Goal: Contribute content: Add original content to the website for others to see

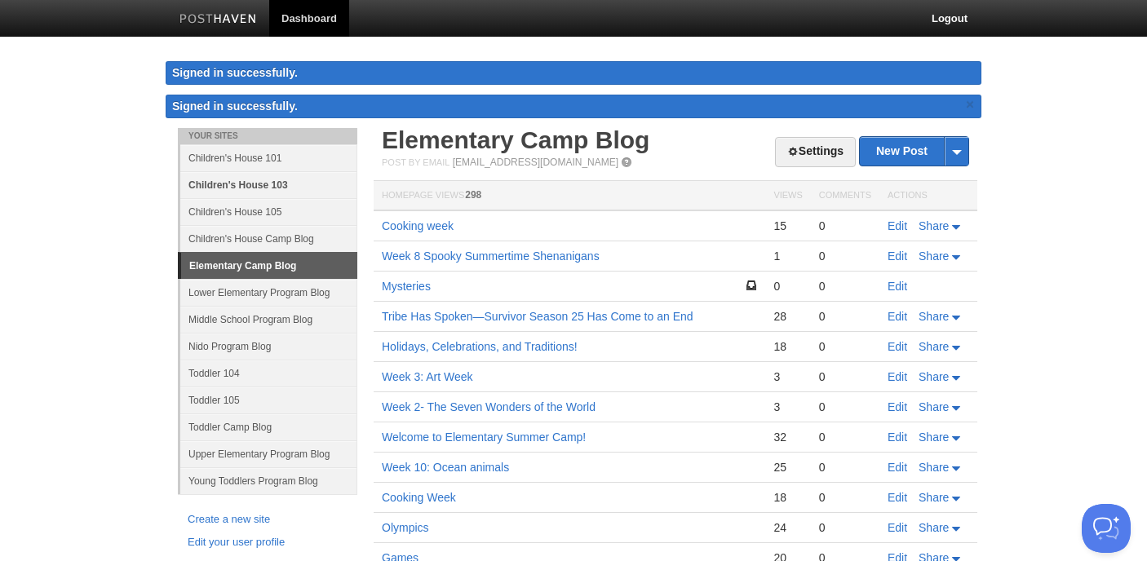
click at [232, 187] on link "Children's House 103" at bounding box center [268, 184] width 177 height 27
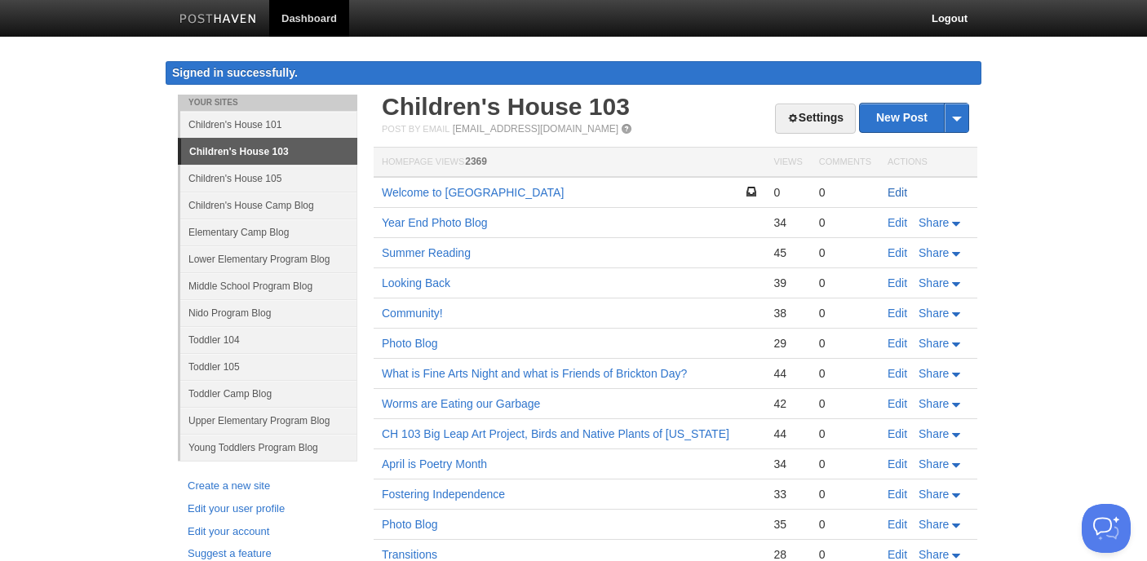
click at [897, 193] on link "Edit" at bounding box center [898, 192] width 20 height 13
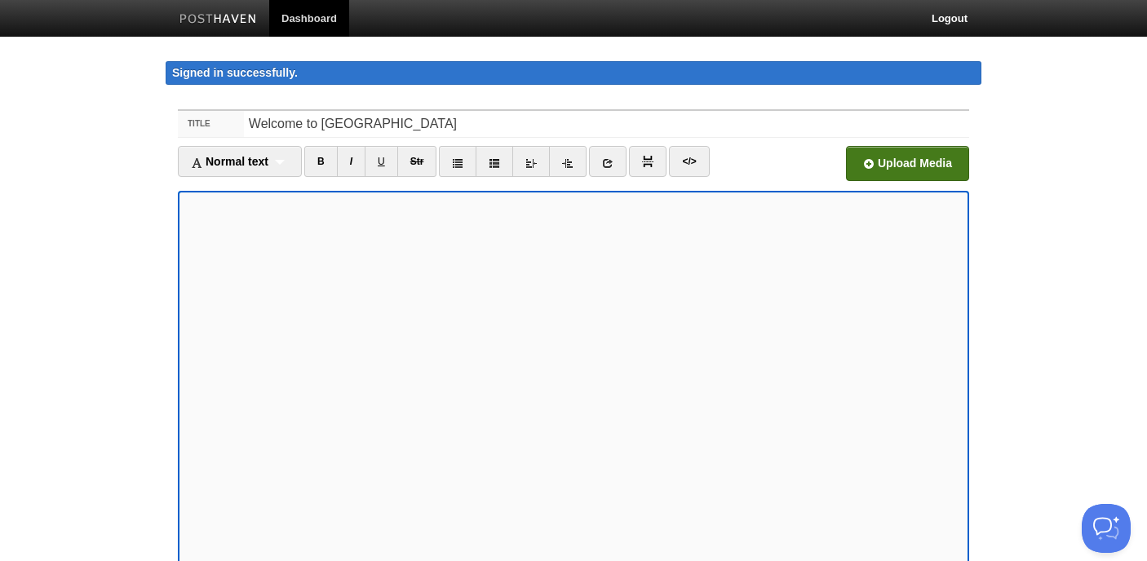
click at [886, 157] on input "file" at bounding box center [415, 167] width 1235 height 83
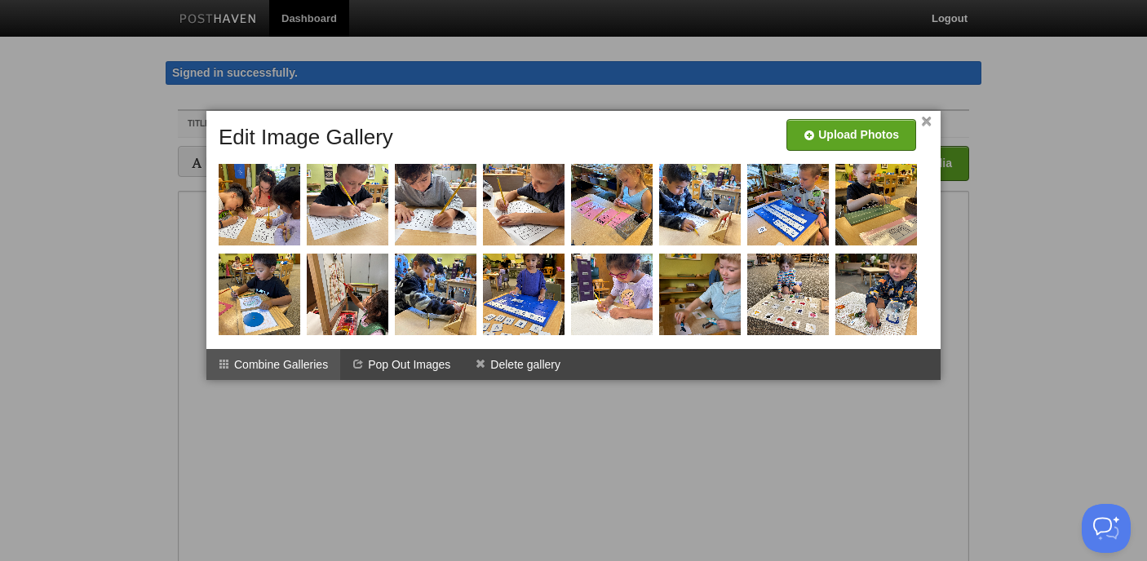
click at [286, 361] on li "Combine Galleries" at bounding box center [273, 364] width 134 height 31
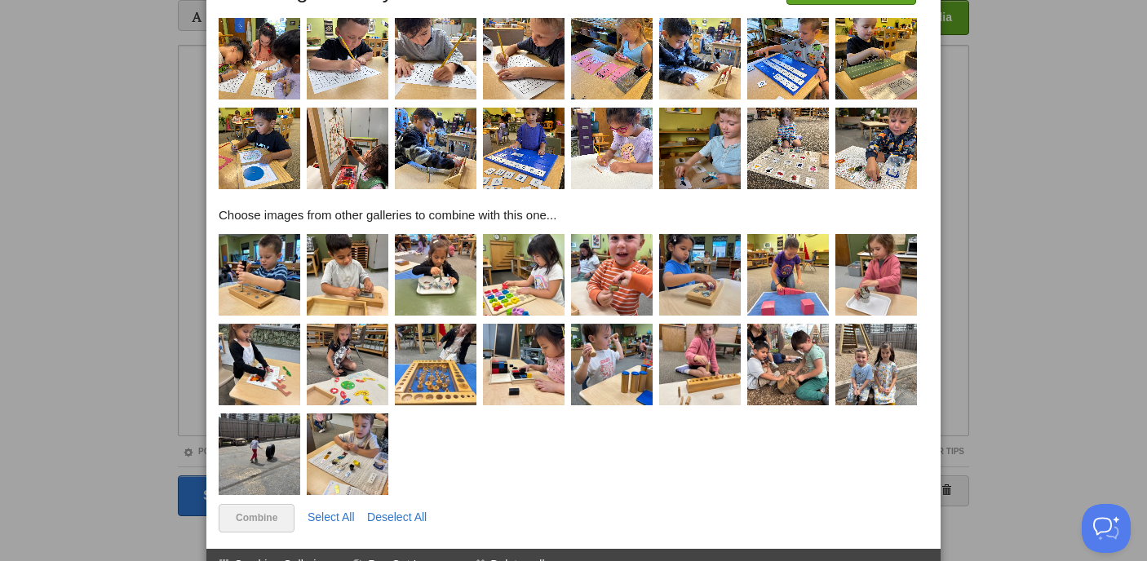
scroll to position [165, 0]
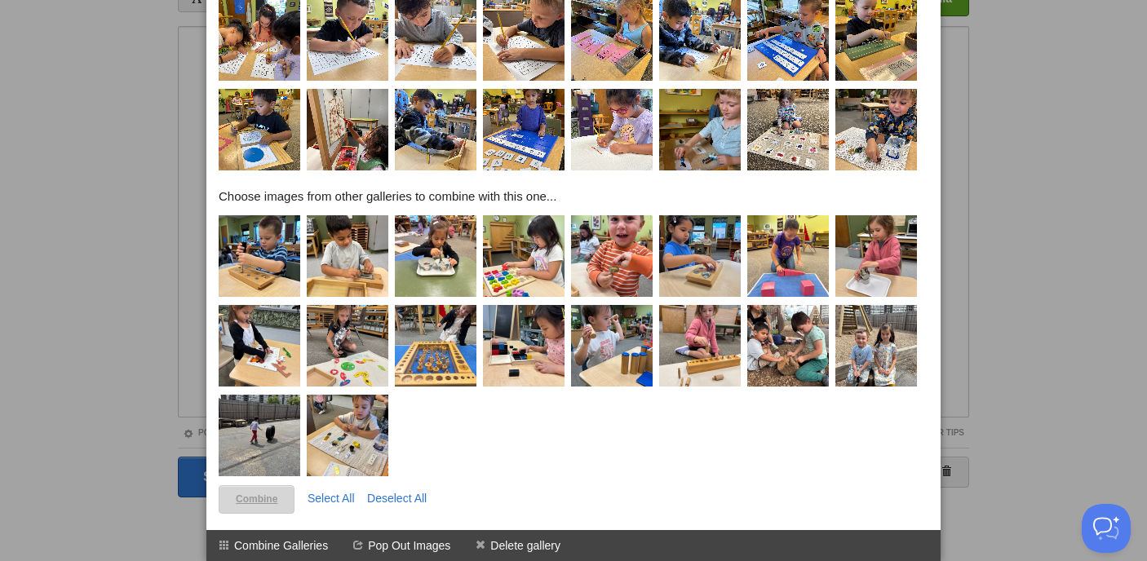
click at [246, 500] on link "Combine" at bounding box center [257, 500] width 76 height 29
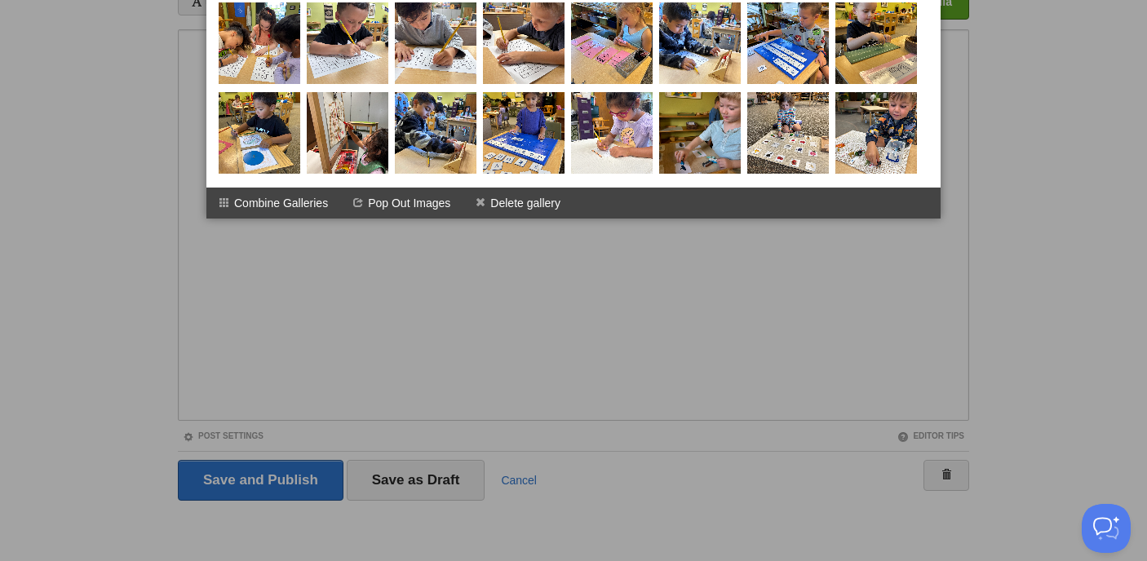
click at [426, 356] on div at bounding box center [573, 280] width 1147 height 561
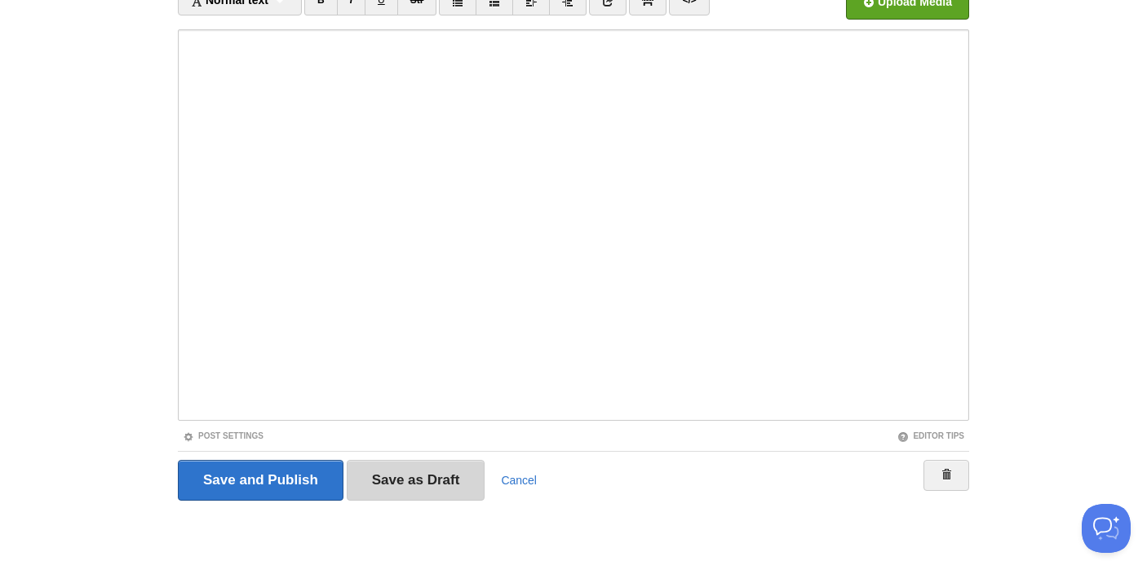
click at [422, 477] on input "Save as Draft" at bounding box center [416, 480] width 139 height 41
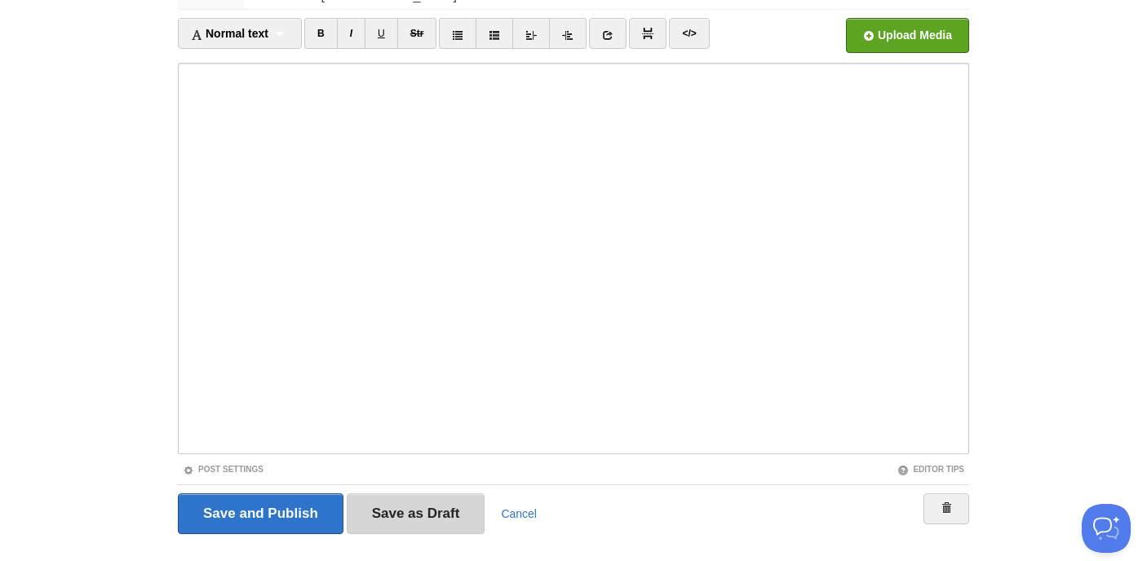
scroll to position [95, 0]
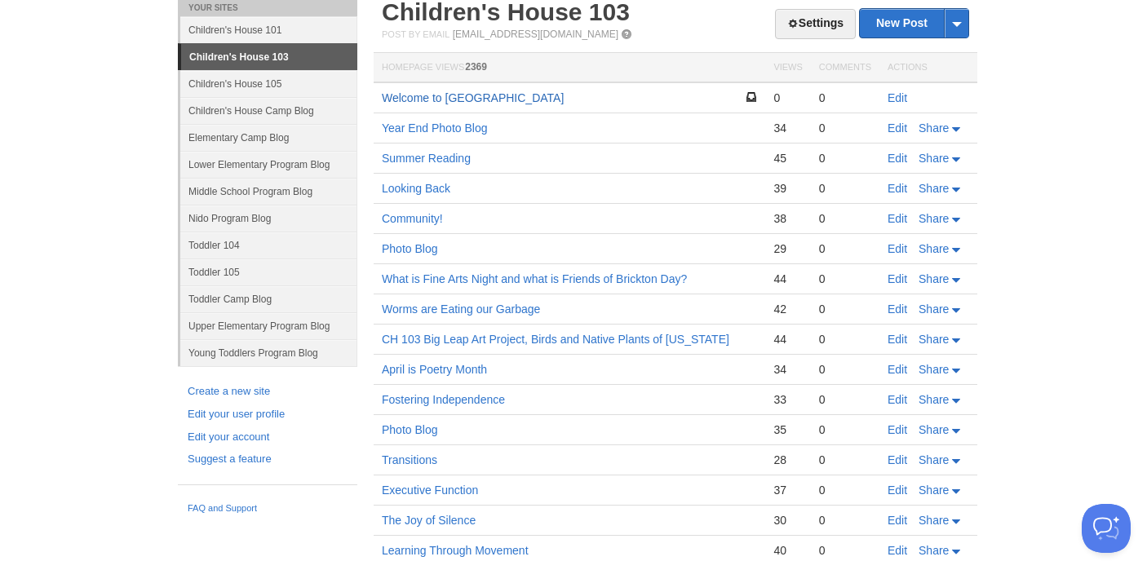
click at [512, 97] on link "Welcome to [GEOGRAPHIC_DATA]" at bounding box center [473, 97] width 182 height 13
